Goal: Transaction & Acquisition: Purchase product/service

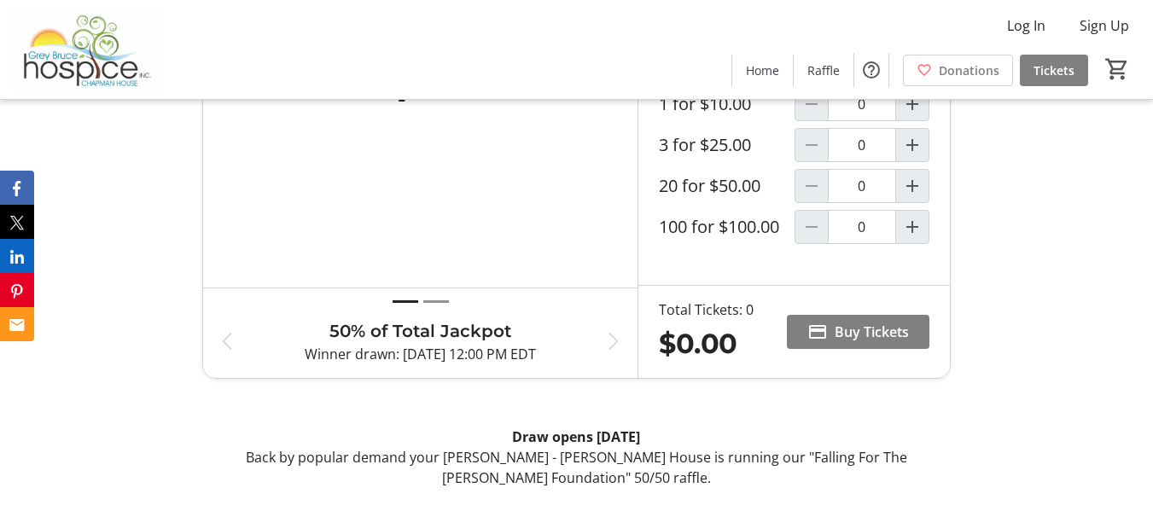
scroll to position [597, 0]
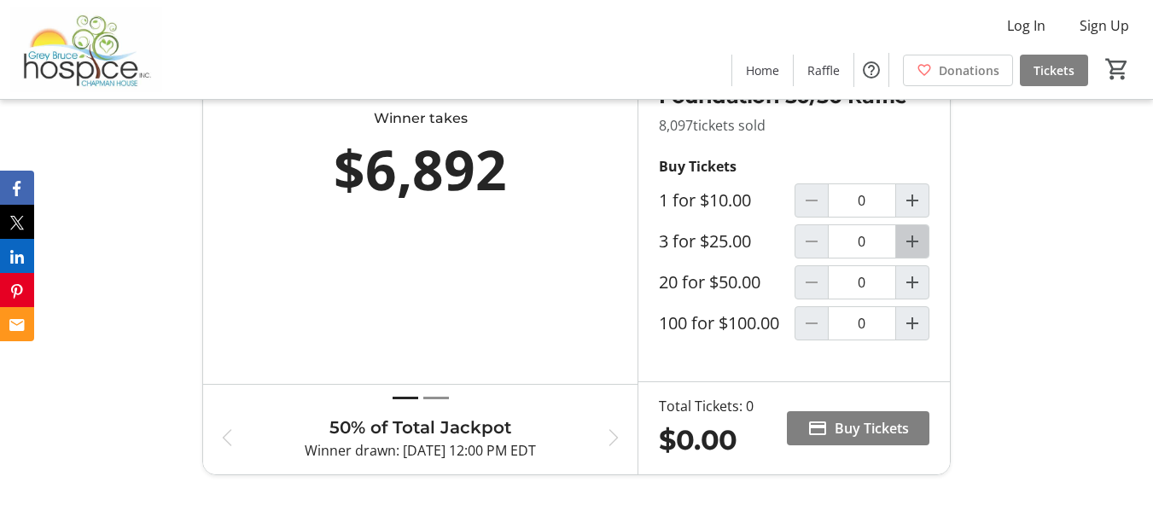
click at [909, 252] on mat-icon "Increment by one" at bounding box center [912, 241] width 20 height 20
type input "1"
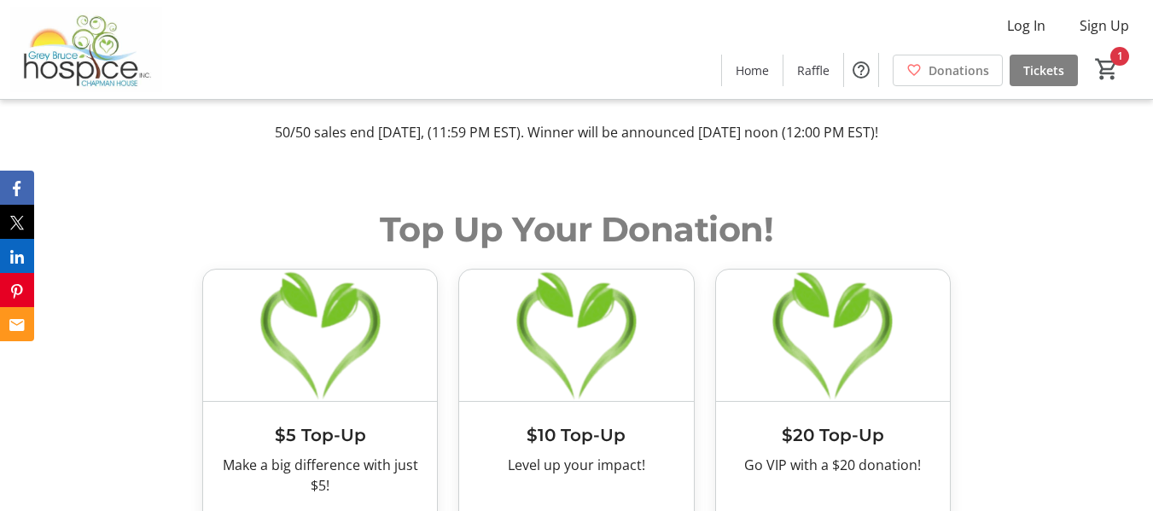
scroll to position [853, 0]
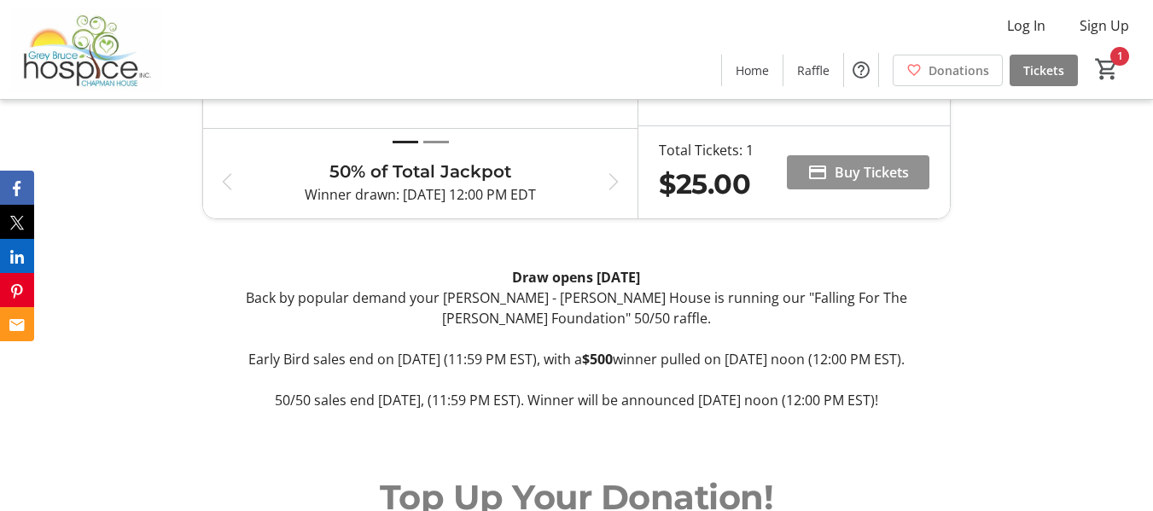
click at [855, 183] on span "Buy Tickets" at bounding box center [872, 172] width 74 height 20
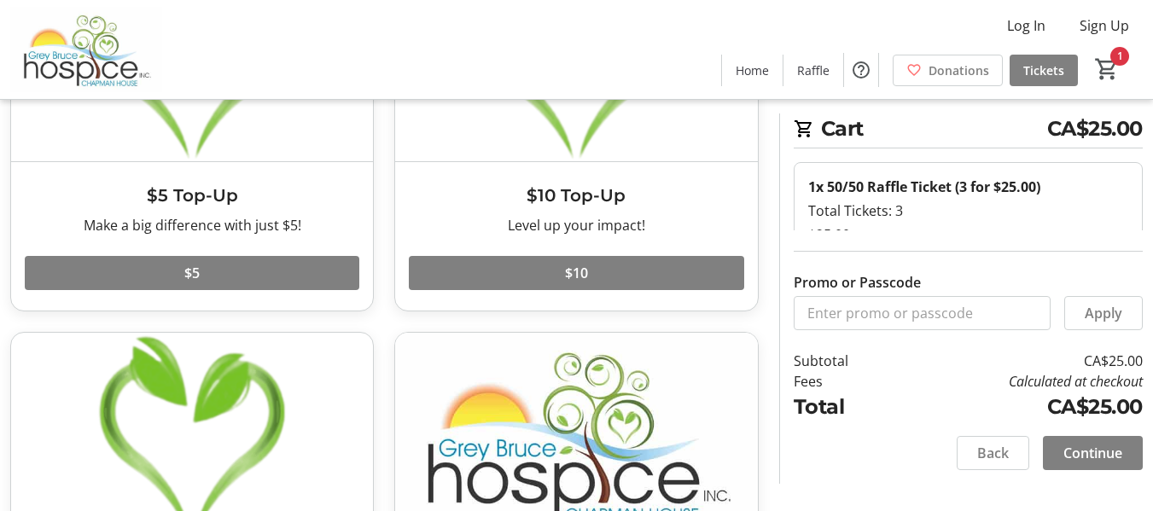
scroll to position [256, 0]
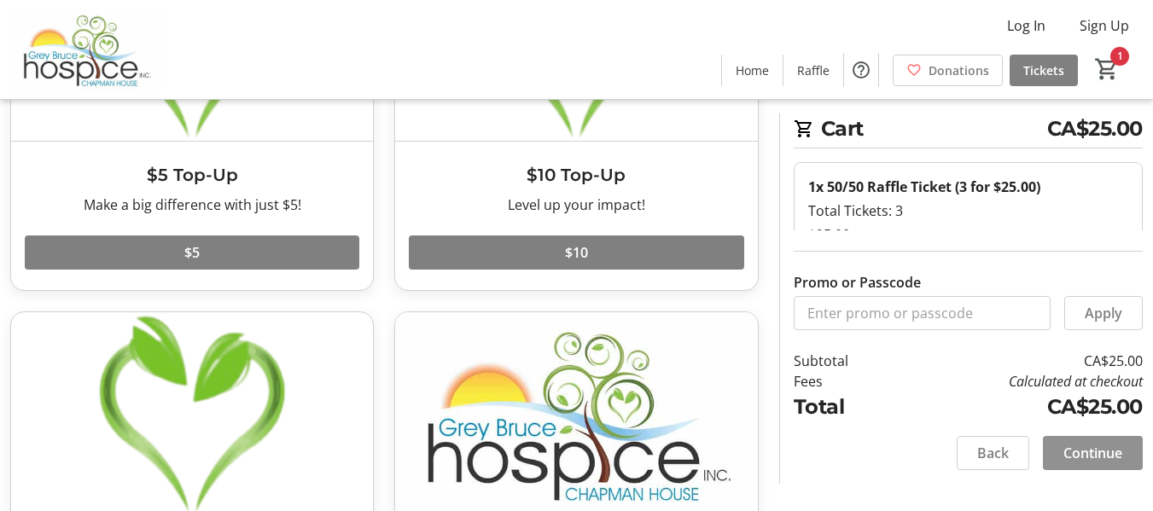
click at [1093, 450] on span "Continue" at bounding box center [1092, 453] width 59 height 20
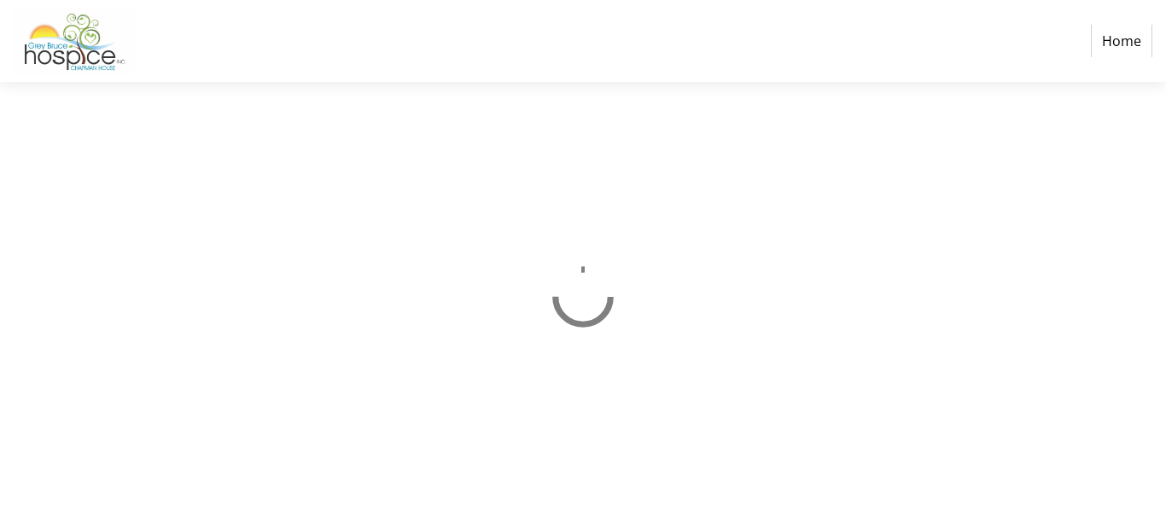
select select "CA"
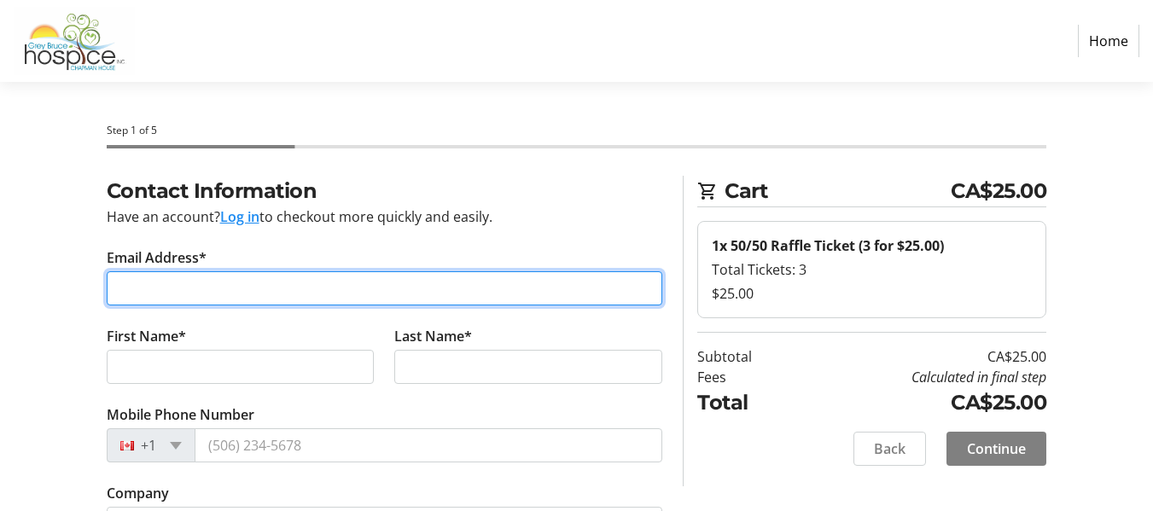
click at [186, 285] on input "Email Address*" at bounding box center [385, 288] width 556 height 34
type input "[EMAIL_ADDRESS][DOMAIN_NAME]"
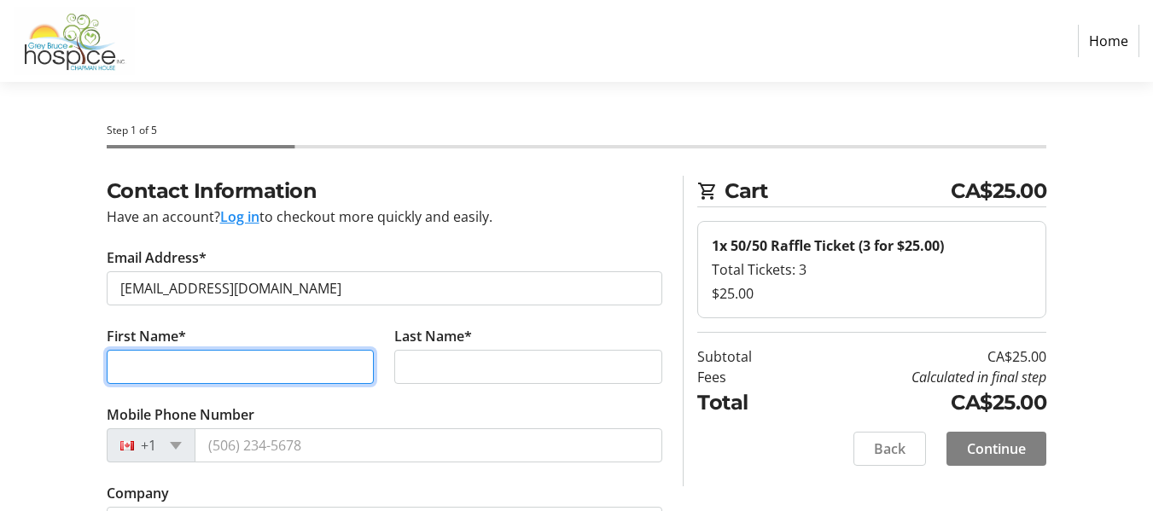
type input "[PERSON_NAME]"
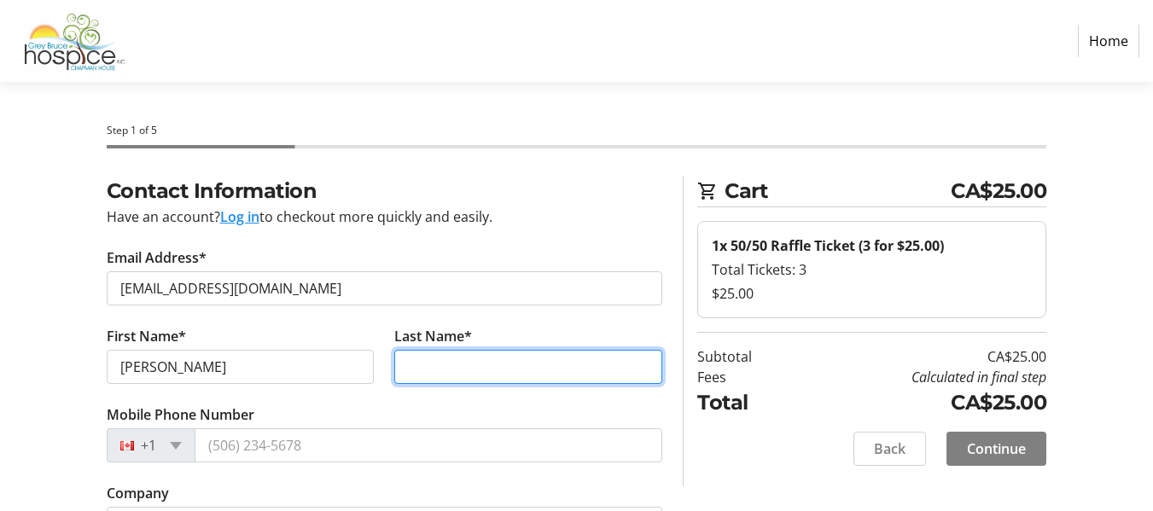
type input "Prentice"
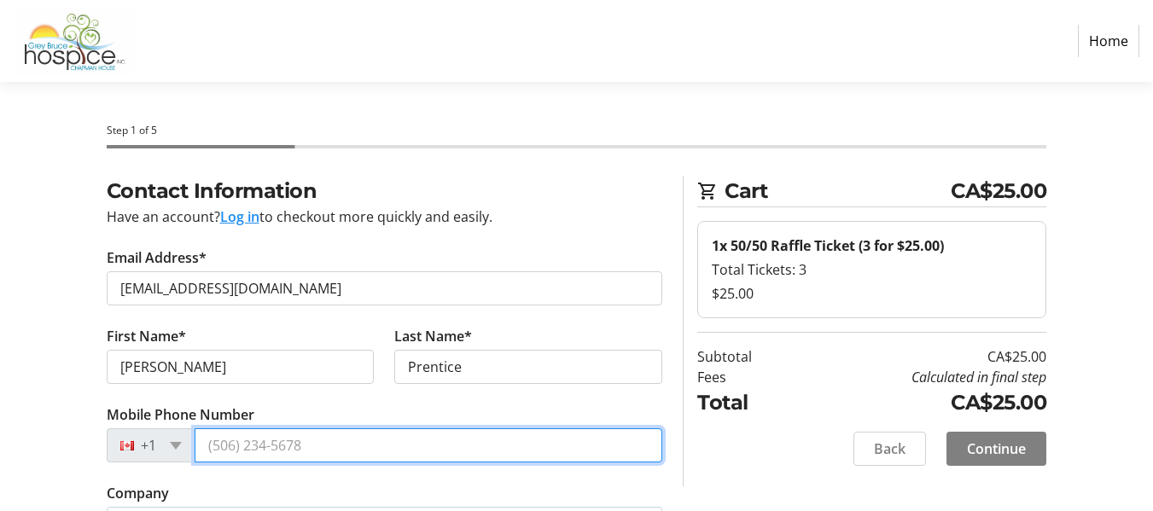
type input "[PHONE_NUMBER]"
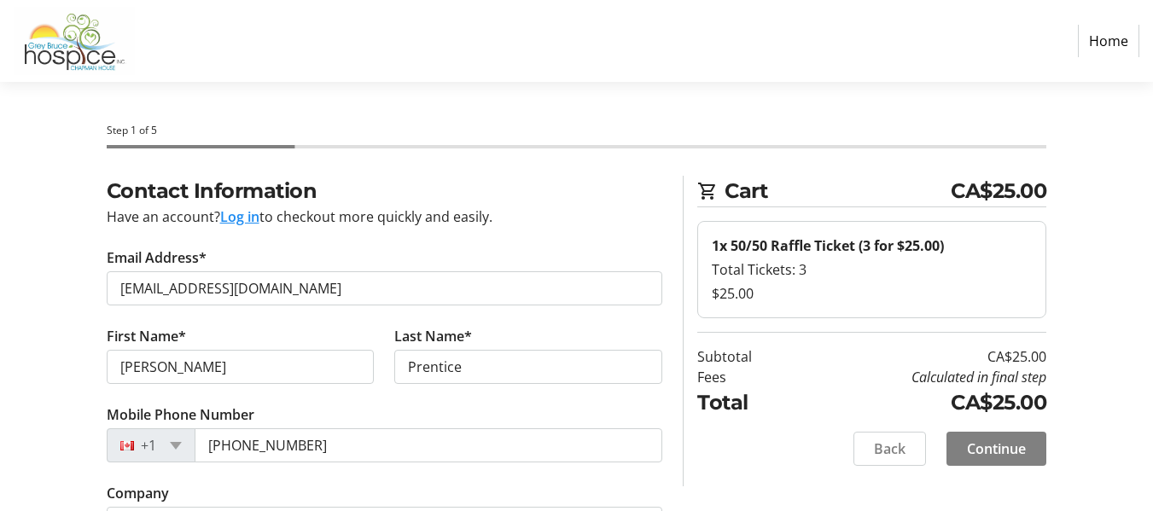
type input "[STREET_ADDRESS] S."
type input "Listowel"
type input "N4W0C4"
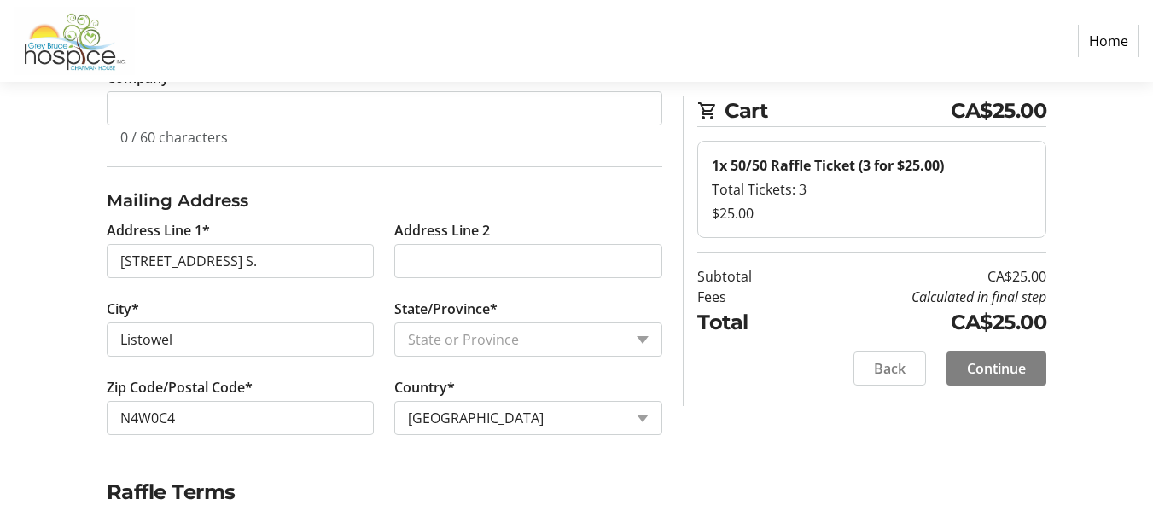
scroll to position [569, 0]
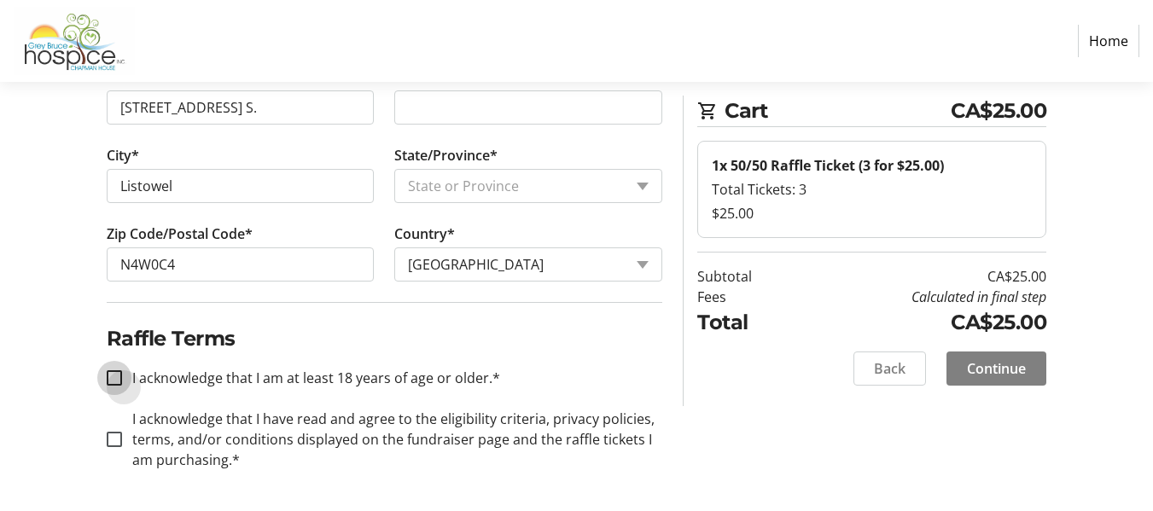
click at [113, 374] on input "I acknowledge that I am at least 18 years of age or older.*" at bounding box center [114, 377] width 15 height 15
checkbox input "true"
click at [108, 436] on input "I acknowledge that I have read and agree to the eligibility criteria, privacy p…" at bounding box center [114, 439] width 15 height 15
checkbox input "true"
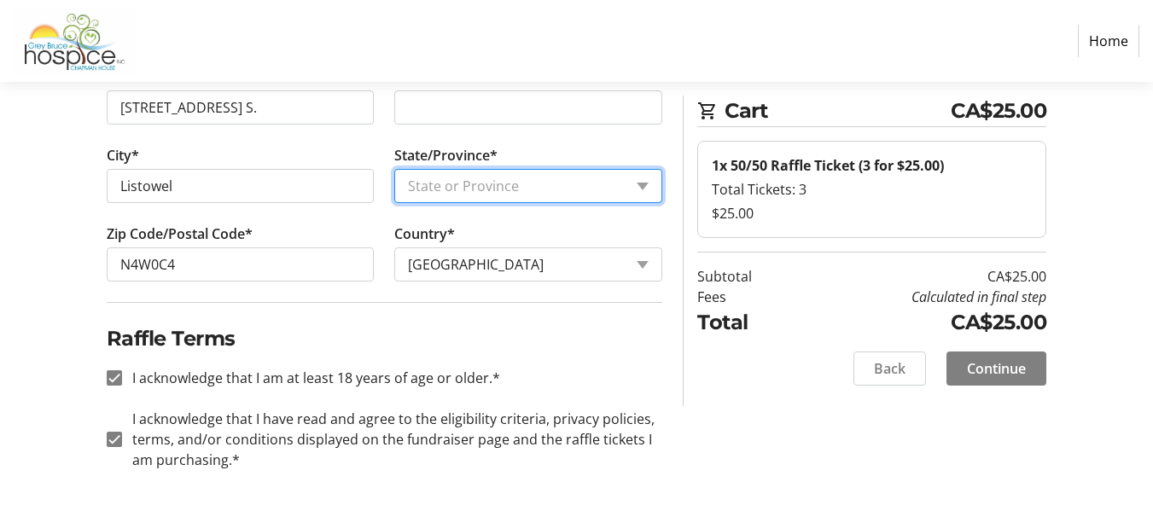
click at [455, 178] on select "State or Province State or Province [GEOGRAPHIC_DATA] [GEOGRAPHIC_DATA] [GEOGRA…" at bounding box center [528, 186] width 268 height 34
select select "ON"
click at [394, 169] on select "State or Province State or Province [GEOGRAPHIC_DATA] [GEOGRAPHIC_DATA] [GEOGRA…" at bounding box center [528, 186] width 268 height 34
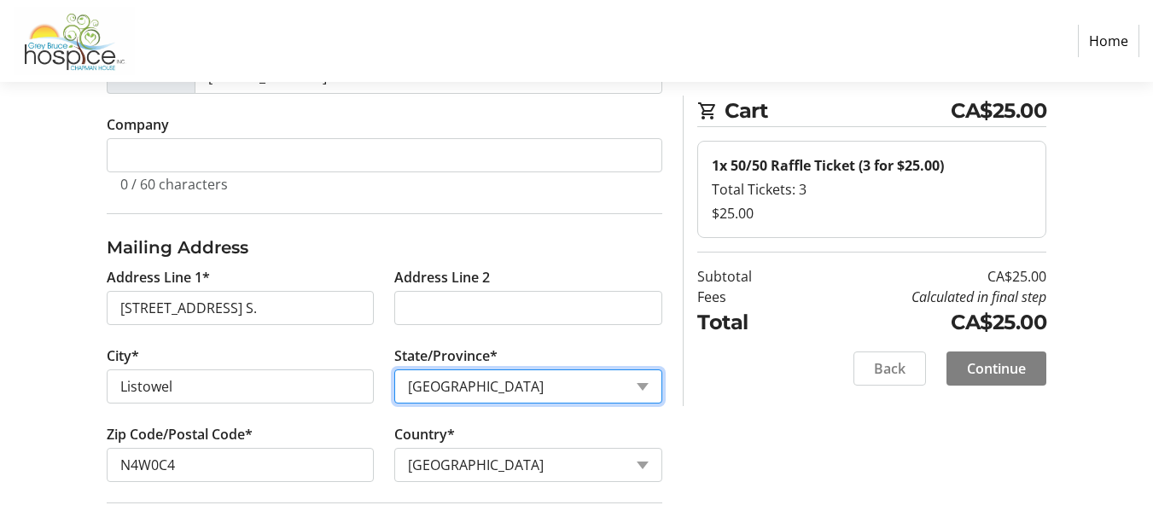
scroll to position [398, 0]
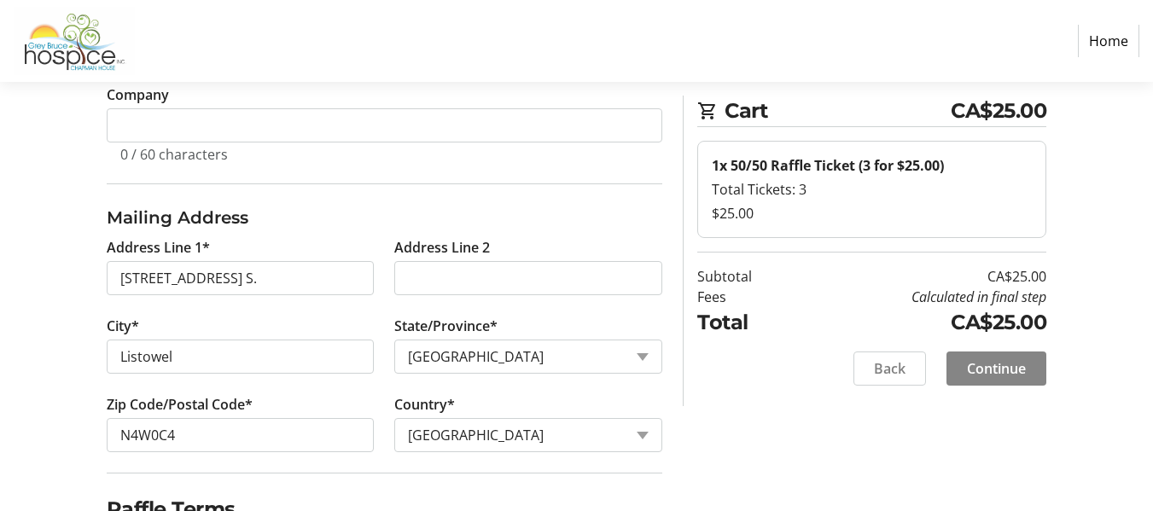
click at [986, 361] on span "Continue" at bounding box center [996, 368] width 59 height 20
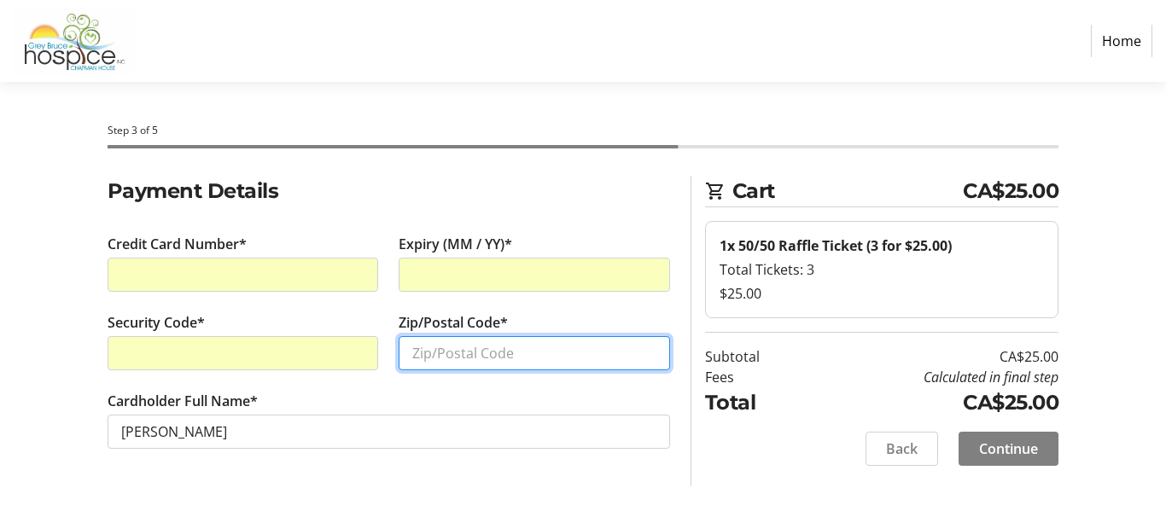
click at [434, 359] on input "Zip/Postal Code*" at bounding box center [533, 353] width 271 height 34
type input "N4W0C4"
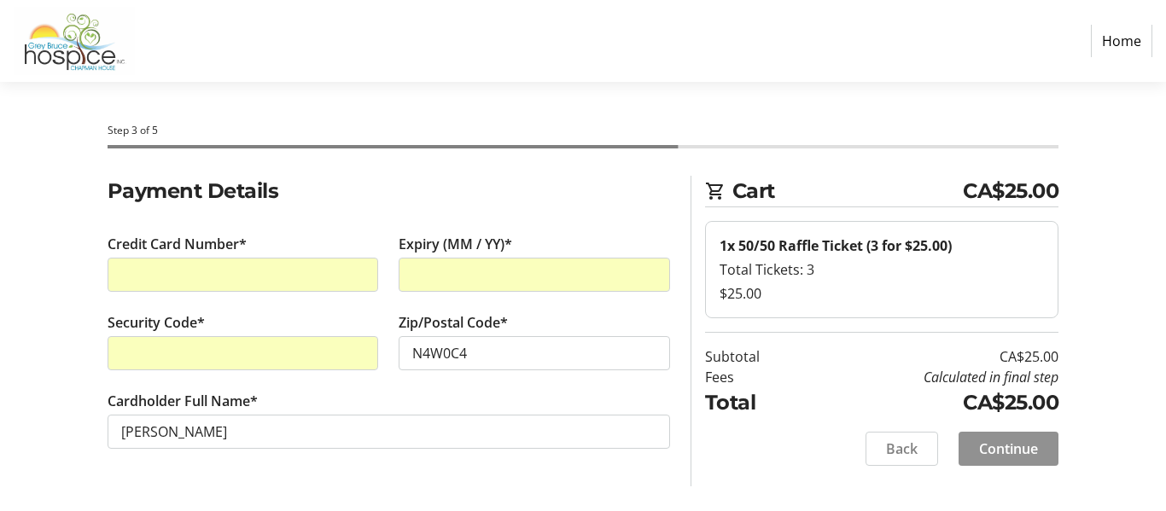
click at [1013, 439] on span "Continue" at bounding box center [1008, 449] width 59 height 20
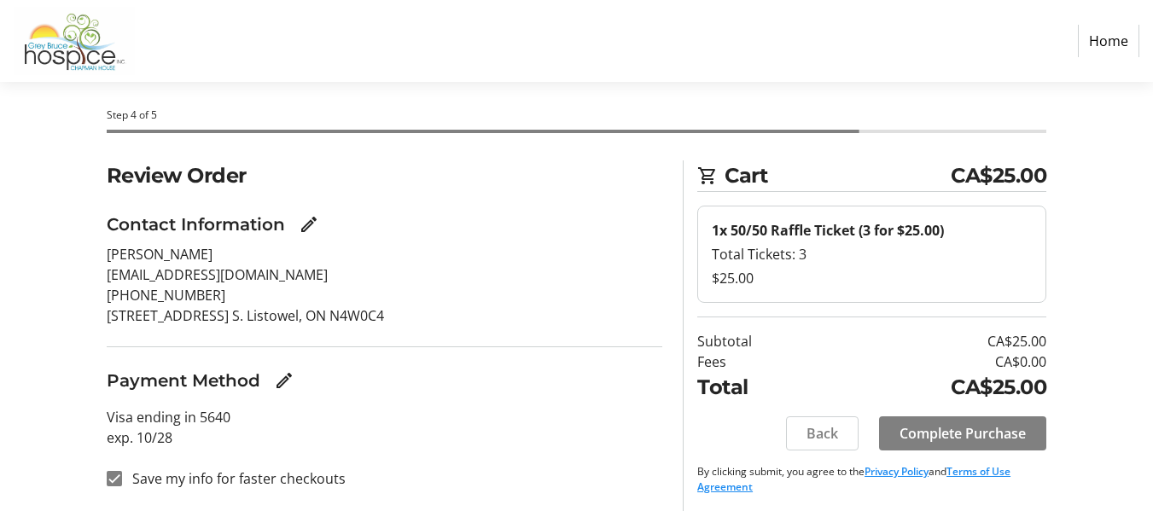
scroll to position [20, 0]
